Goal: Transaction & Acquisition: Obtain resource

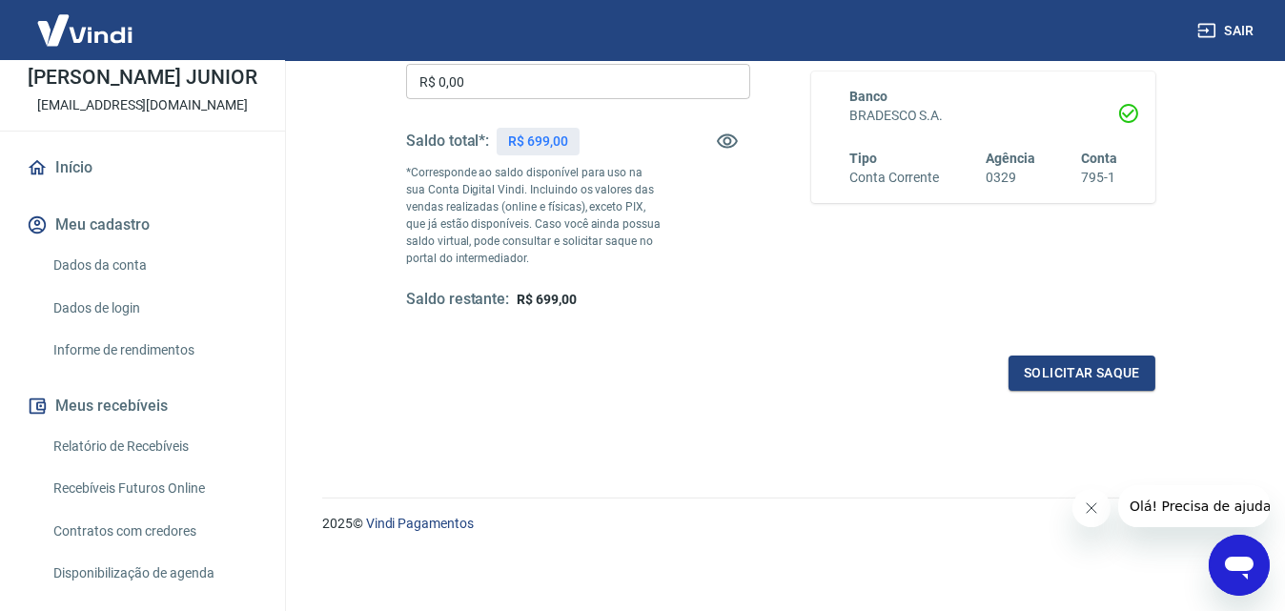
scroll to position [286, 0]
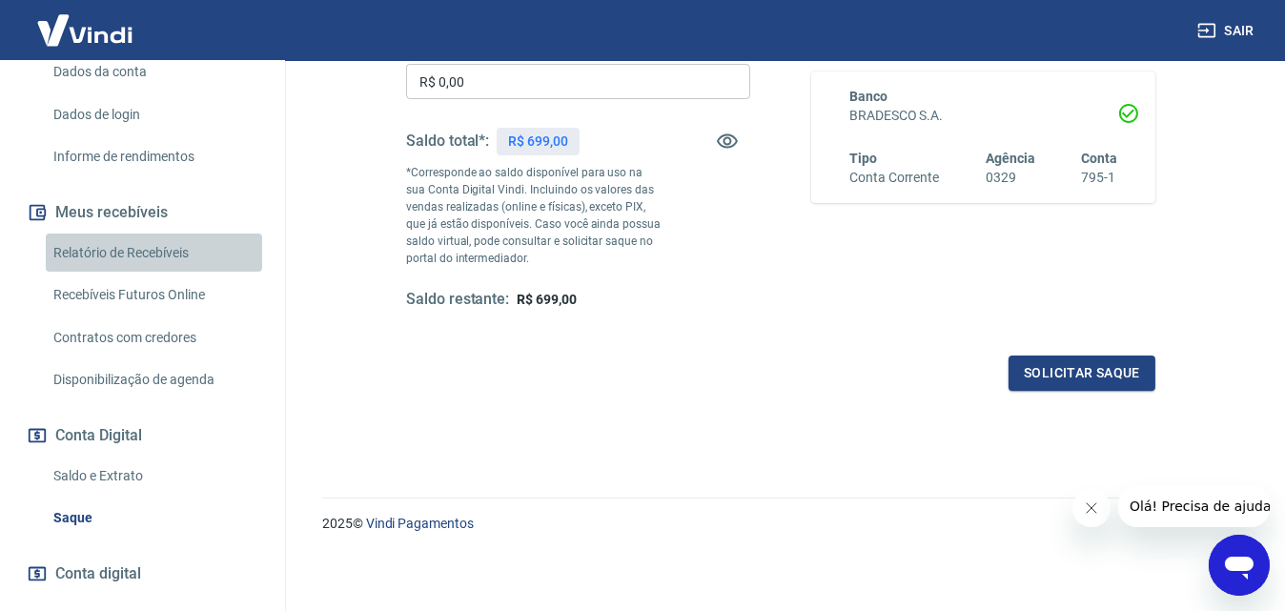
click at [154, 273] on link "Relatório de Recebíveis" at bounding box center [154, 253] width 216 height 39
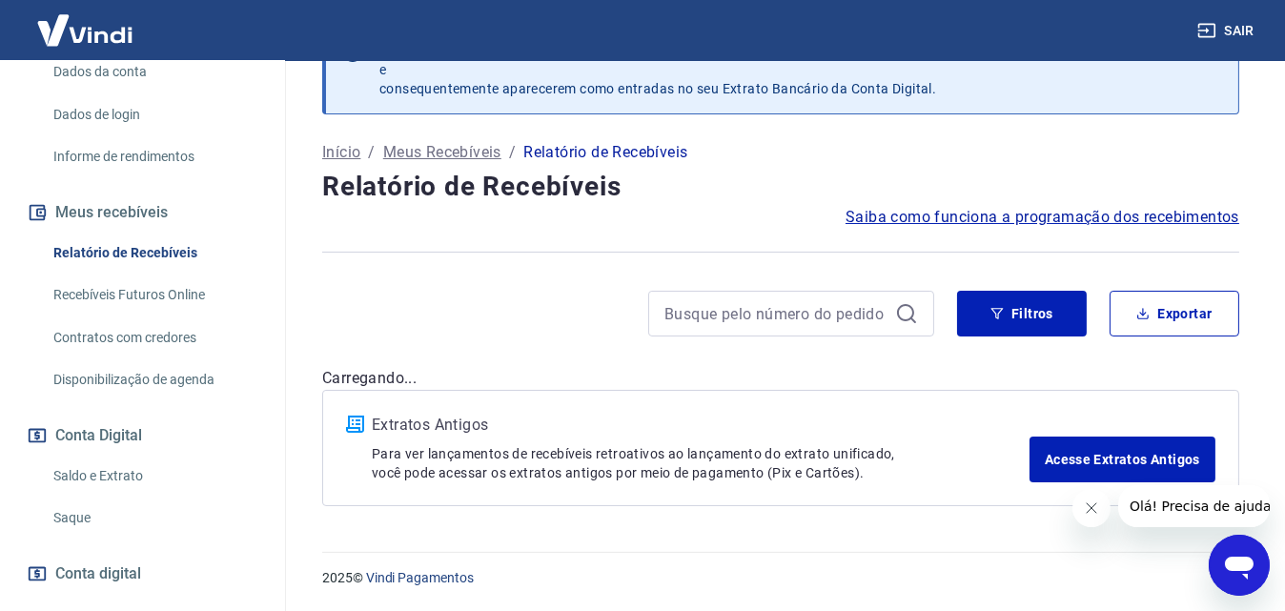
scroll to position [57, 0]
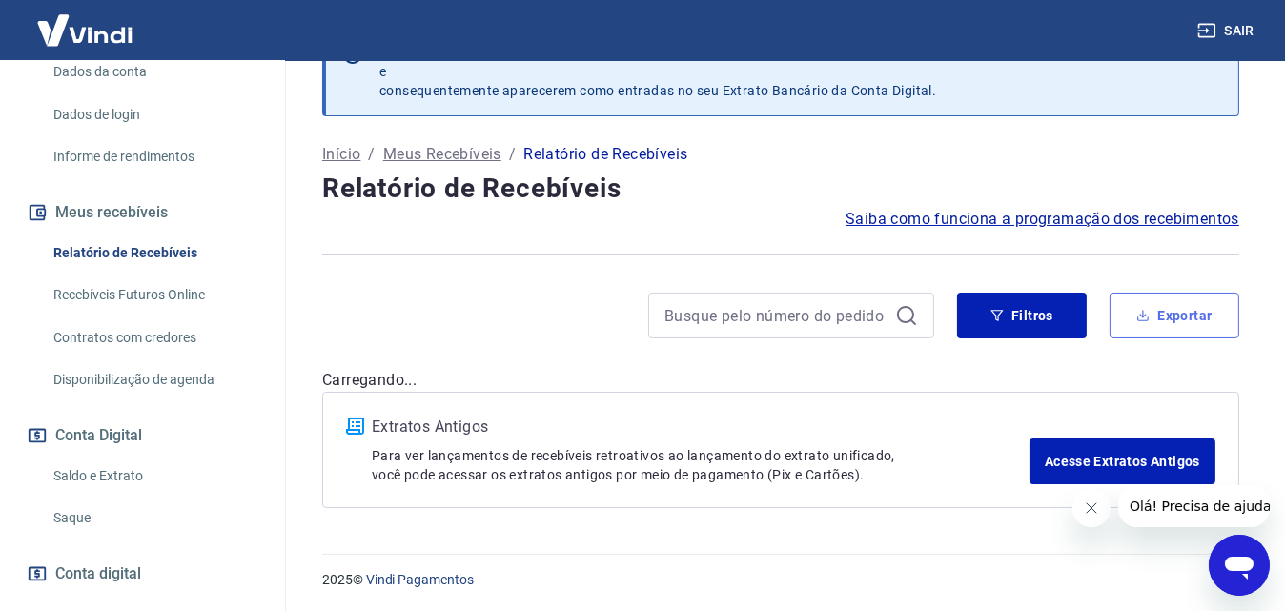
click at [1179, 307] on button "Exportar" at bounding box center [1175, 316] width 130 height 46
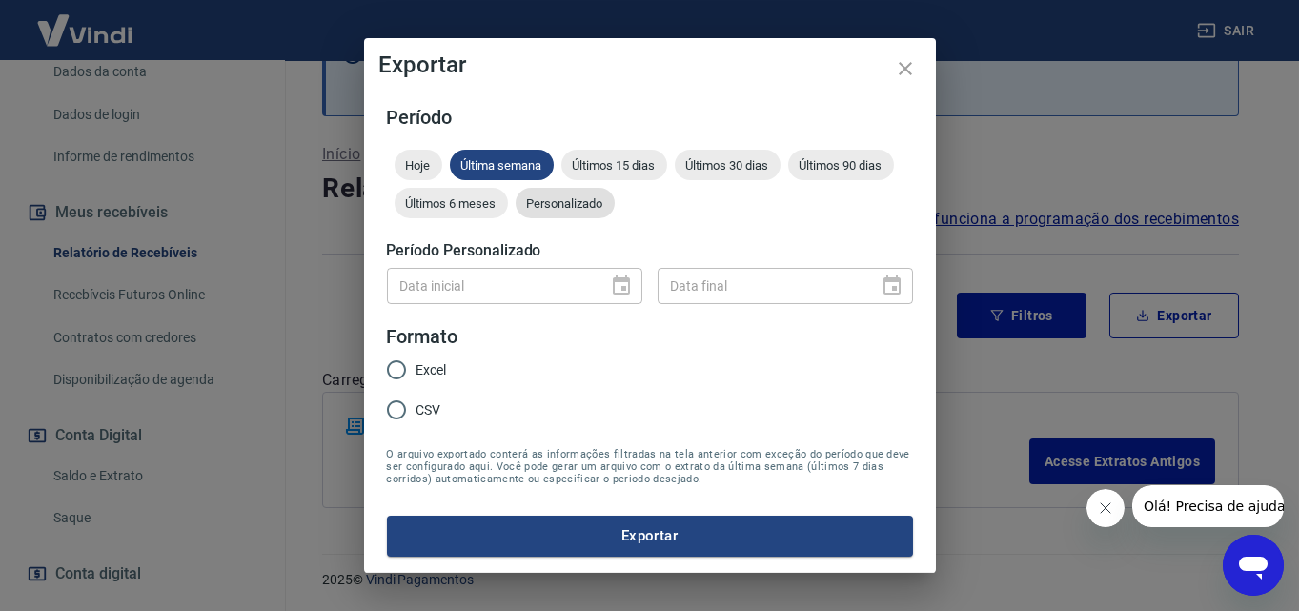
click at [570, 205] on span "Personalizado" at bounding box center [565, 203] width 99 height 14
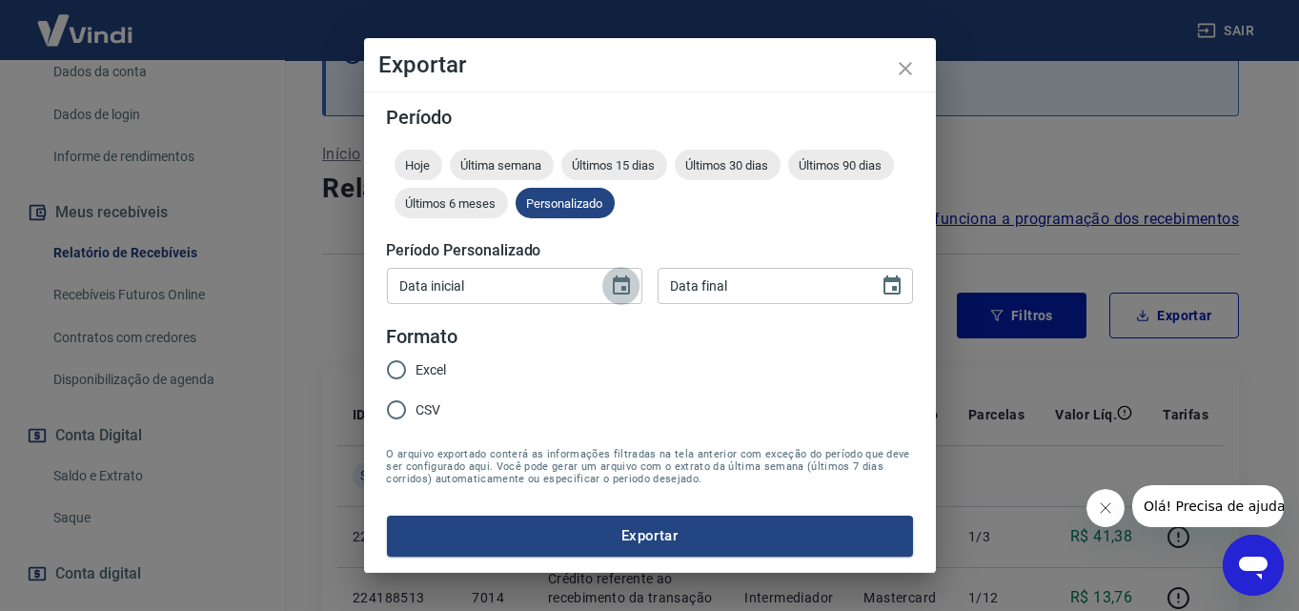
click at [626, 282] on icon "Choose date" at bounding box center [621, 286] width 23 height 23
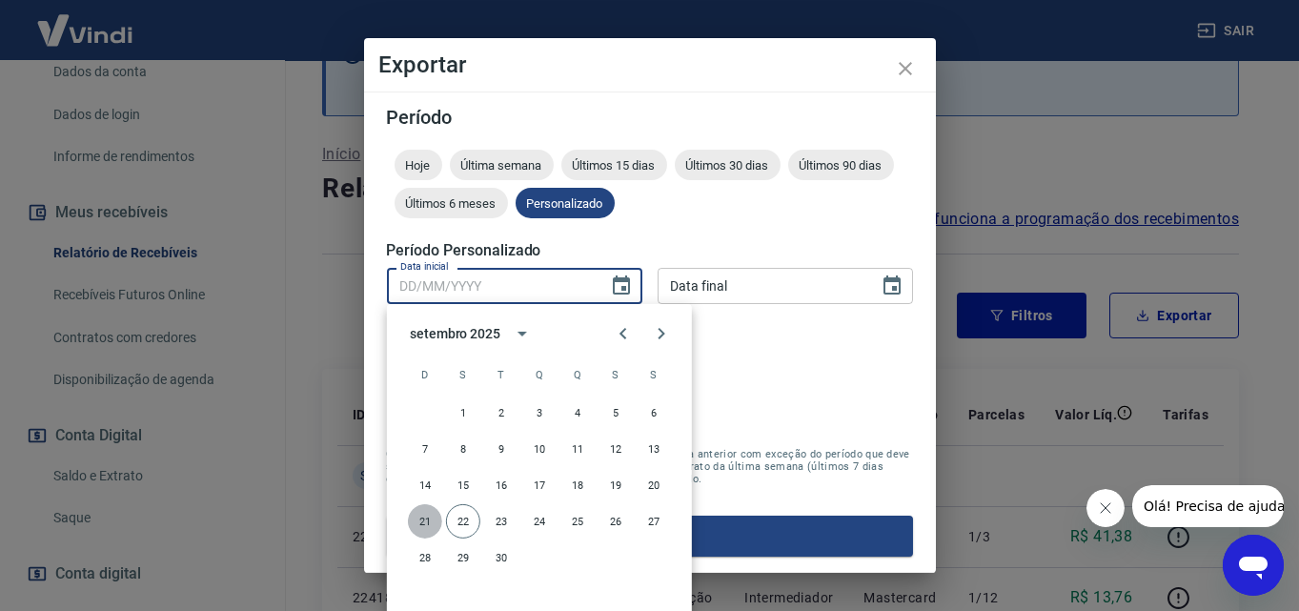
click at [419, 522] on button "21" at bounding box center [425, 521] width 34 height 34
type input "[DATE]"
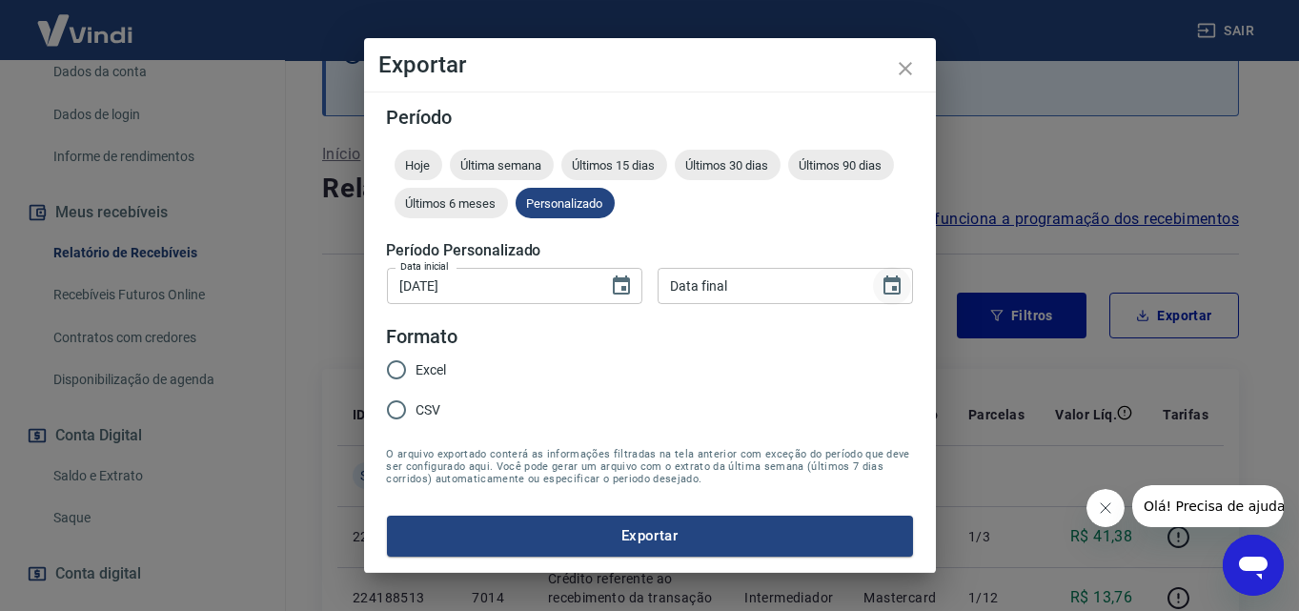
click at [902, 293] on icon "Choose date" at bounding box center [892, 286] width 23 height 23
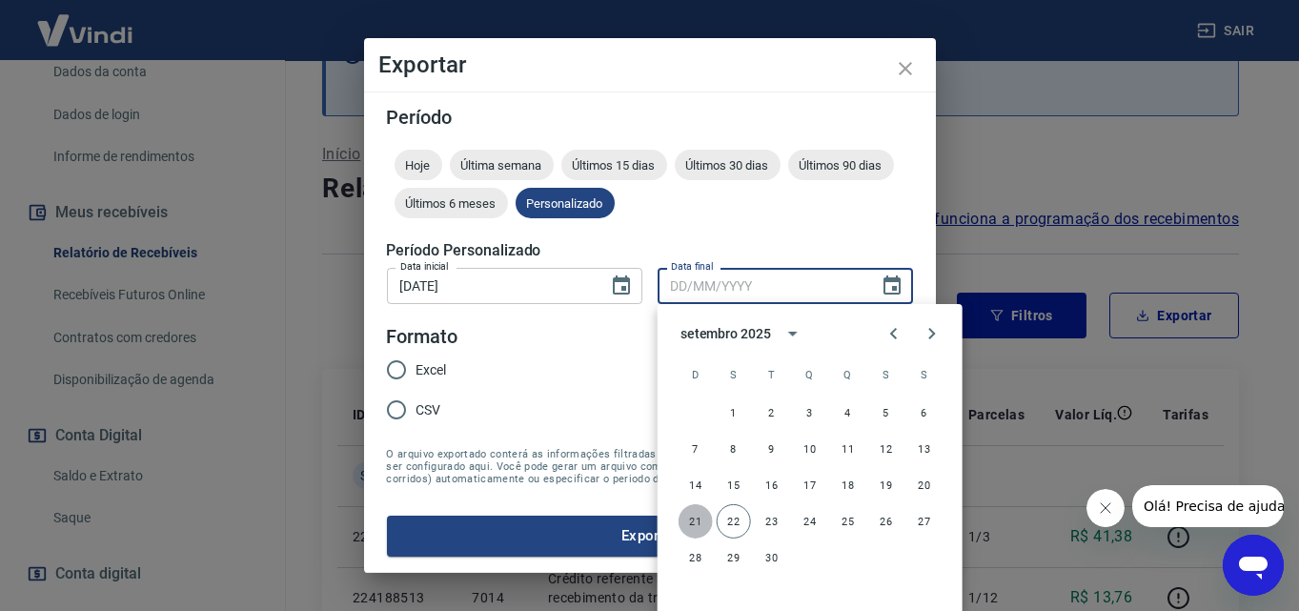
click at [691, 514] on button "21" at bounding box center [696, 521] width 34 height 34
type input "[DATE]"
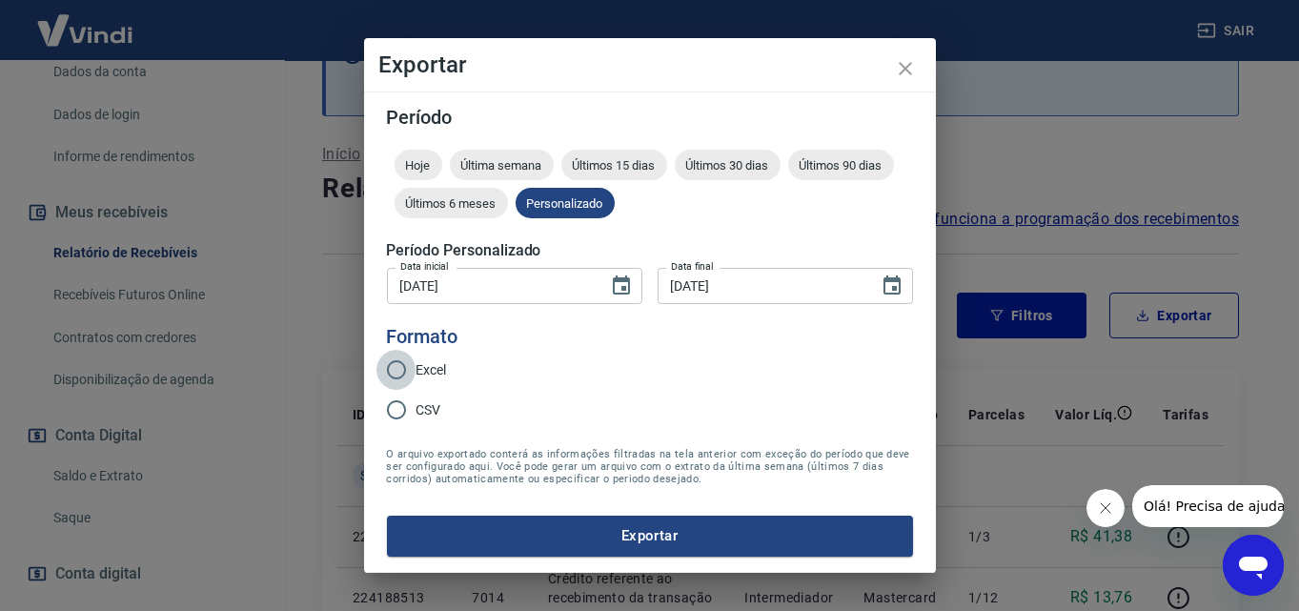
click at [396, 377] on input "Excel" at bounding box center [397, 370] width 40 height 40
radio input "true"
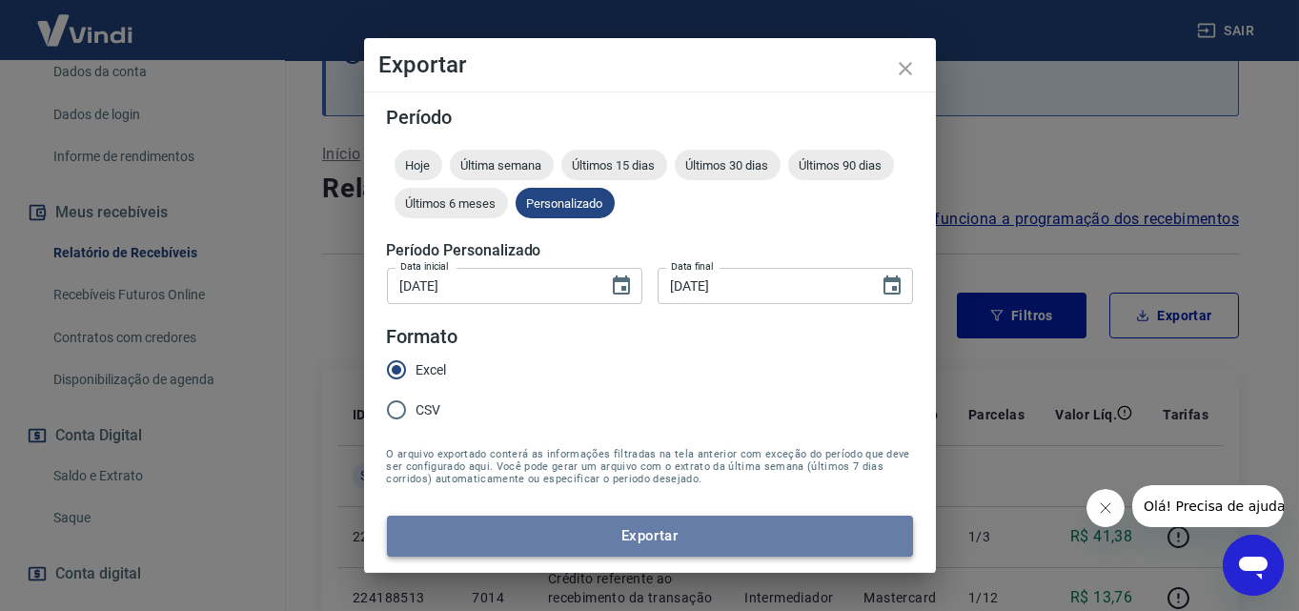
click at [667, 532] on button "Exportar" at bounding box center [650, 536] width 526 height 40
